Goal: Download file/media

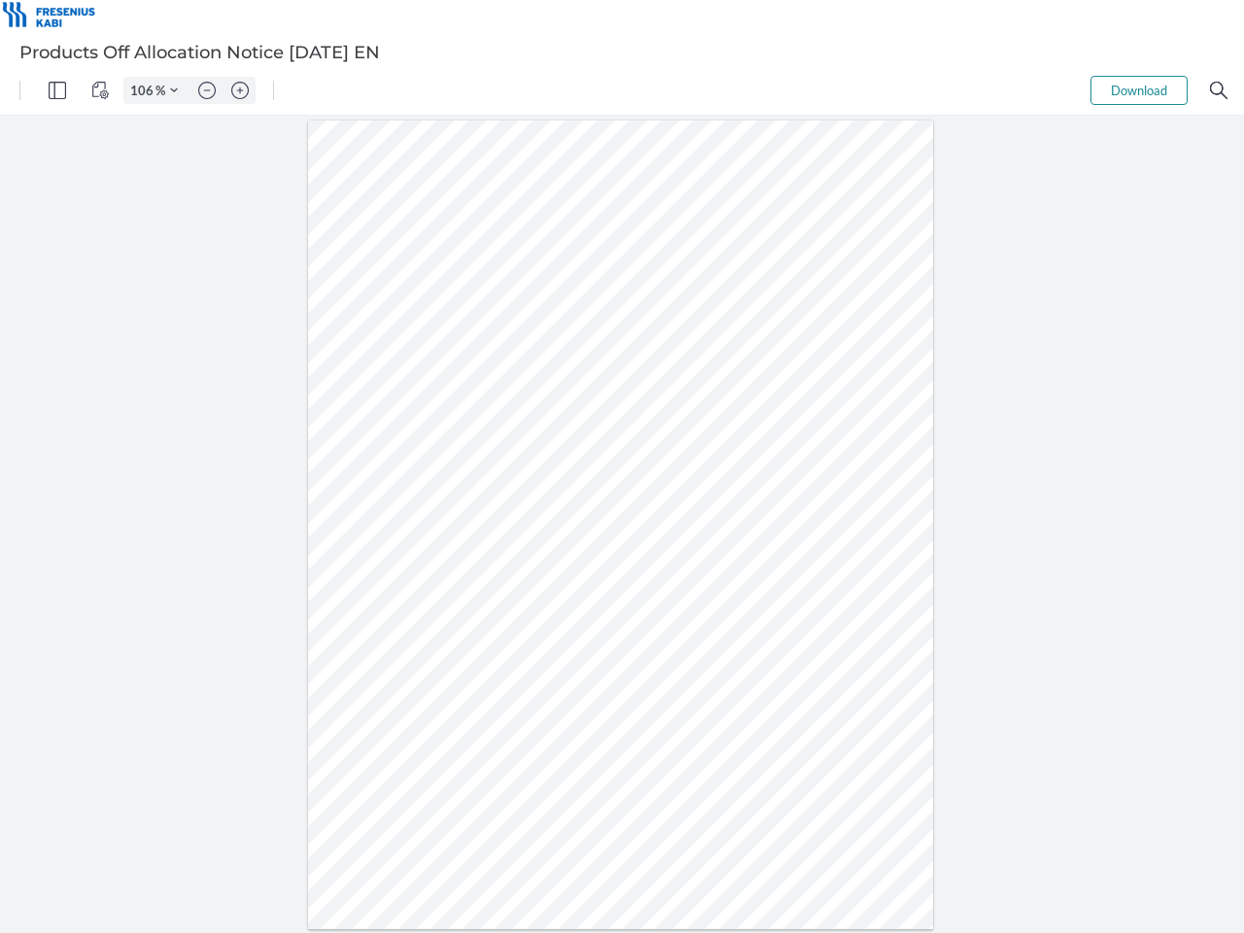
click at [57, 90] on img "Panel" at bounding box center [57, 90] width 17 height 17
click at [100, 90] on img "View Controls" at bounding box center [99, 90] width 17 height 17
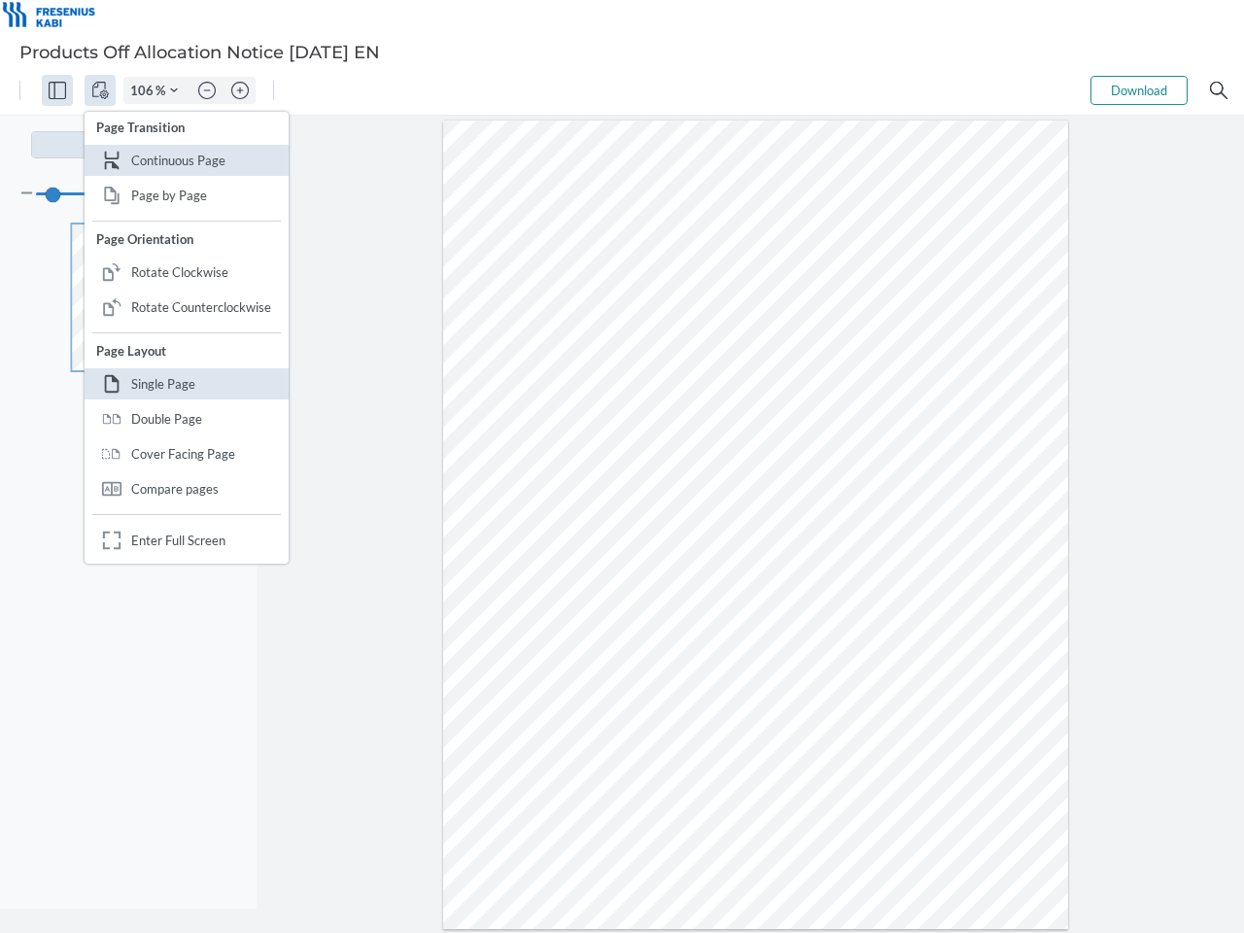
click at [145, 90] on input "106" at bounding box center [139, 90] width 31 height 17
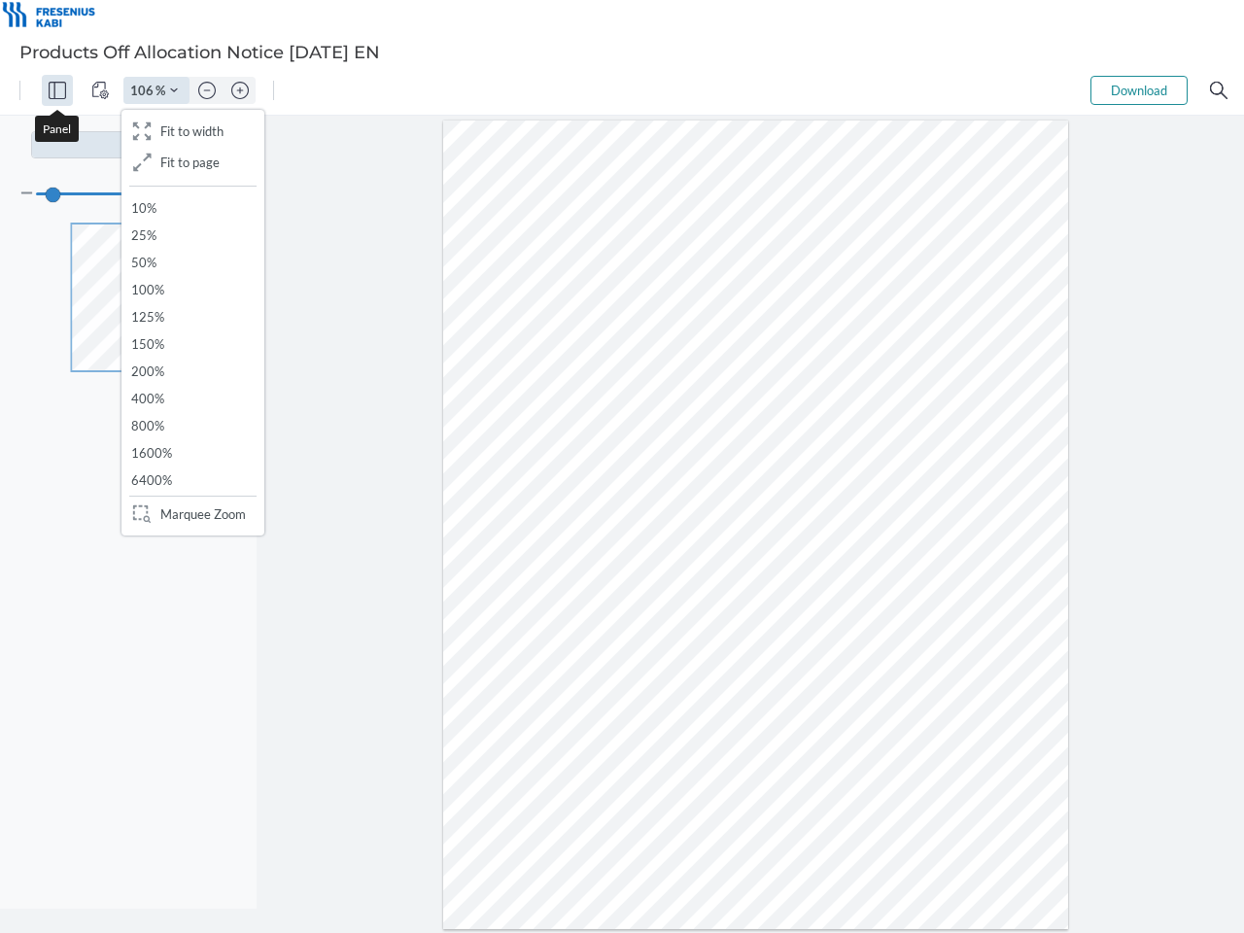
click at [174, 90] on img "Zoom Controls" at bounding box center [174, 91] width 8 height 8
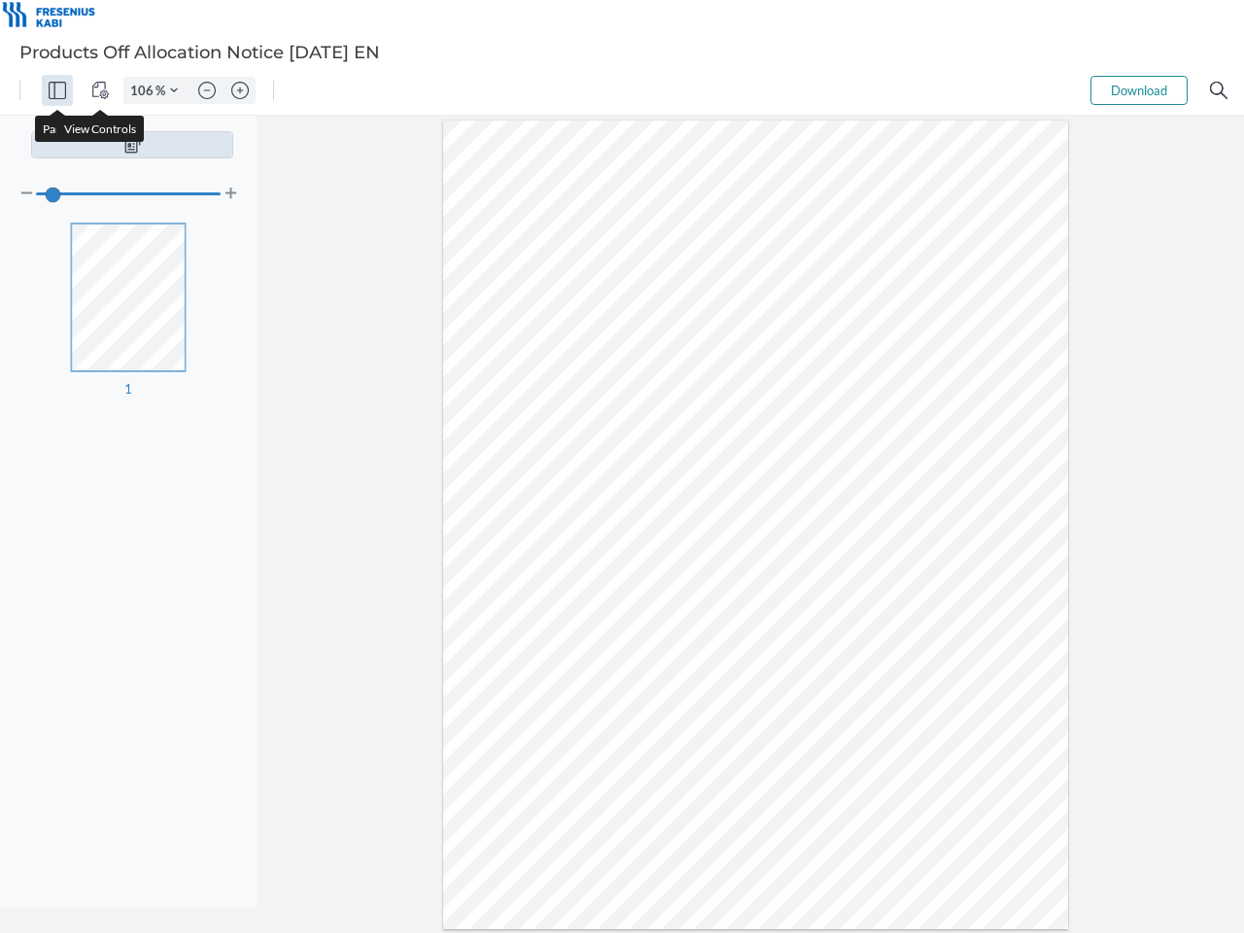
click at [207, 90] on img "Zoom out" at bounding box center [206, 90] width 17 height 17
click at [240, 90] on img "Zoom in" at bounding box center [239, 90] width 17 height 17
type input "106"
click at [1139, 90] on button "Download" at bounding box center [1139, 90] width 97 height 29
click at [1219, 90] on img "Search" at bounding box center [1218, 90] width 17 height 17
